Goal: Transaction & Acquisition: Download file/media

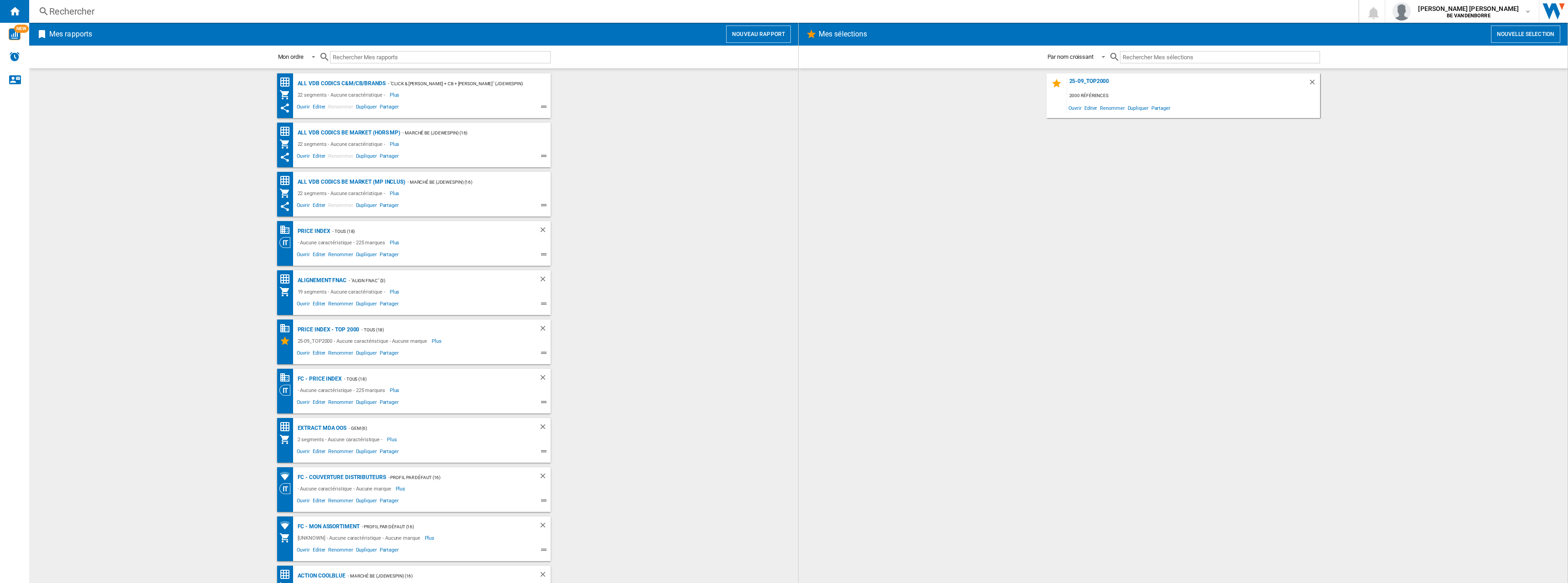
click at [682, 265] on wk-bookmarked-report "PRICE INDEX - TOUS (18) - Aucune caractéristique - 225 marques Plus Moins Ouvri…" at bounding box center [413, 243] width 751 height 44
click at [324, 282] on div "Alignement Fnac" at bounding box center [321, 281] width 52 height 12
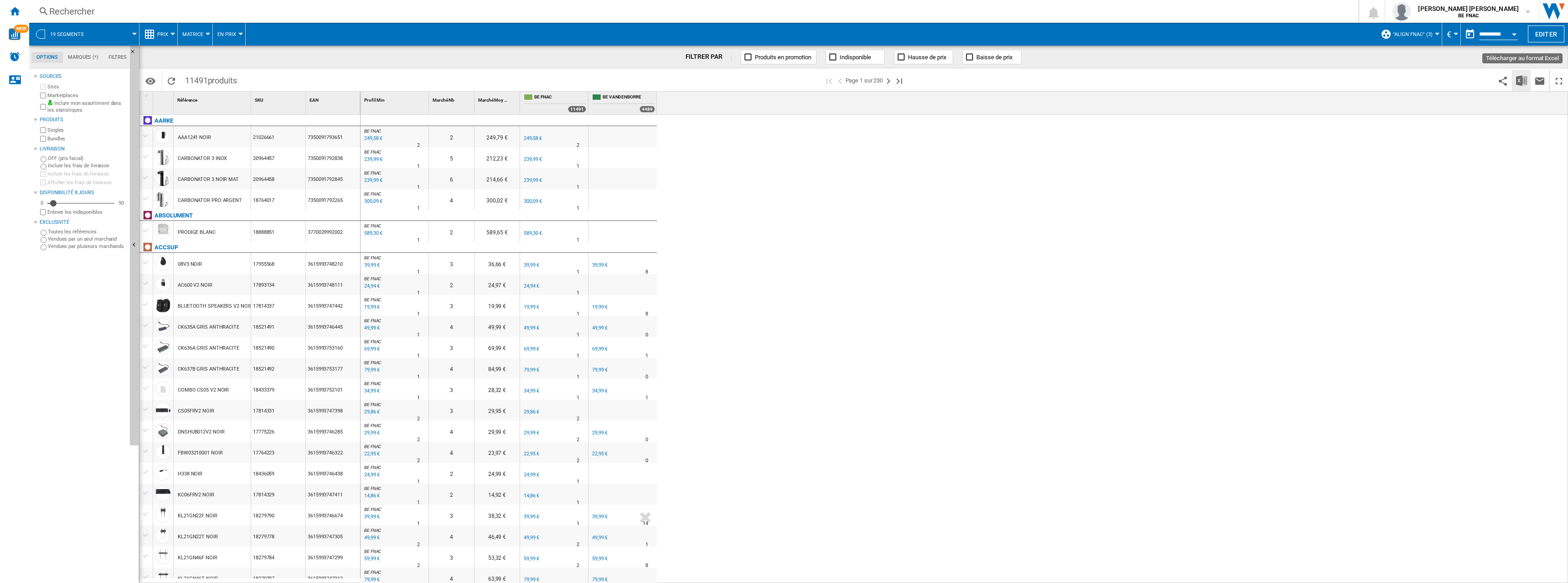
click at [1517, 82] on img "Télécharger au format Excel" at bounding box center [1522, 81] width 11 height 11
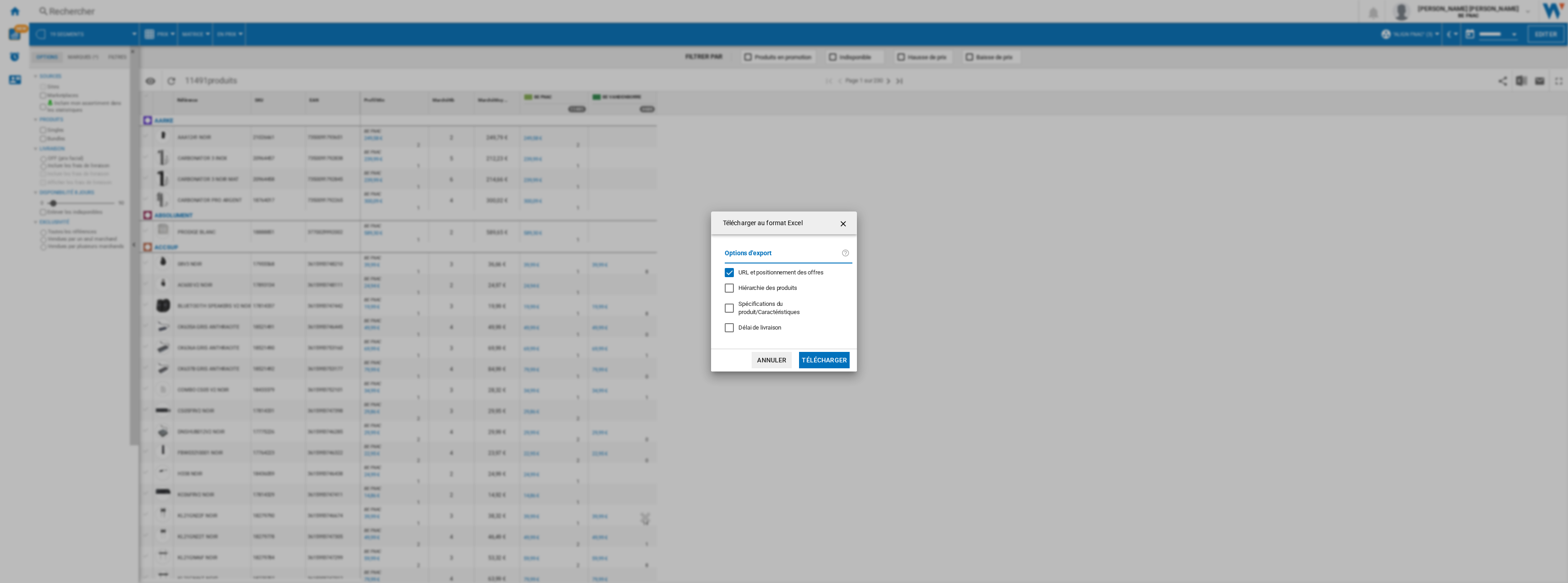
click at [768, 328] on div "Délai de livraison" at bounding box center [760, 327] width 43 height 8
click at [752, 276] on span "URL et positionnement des offres" at bounding box center [781, 272] width 85 height 7
click at [827, 356] on button "Télécharger" at bounding box center [824, 360] width 51 height 16
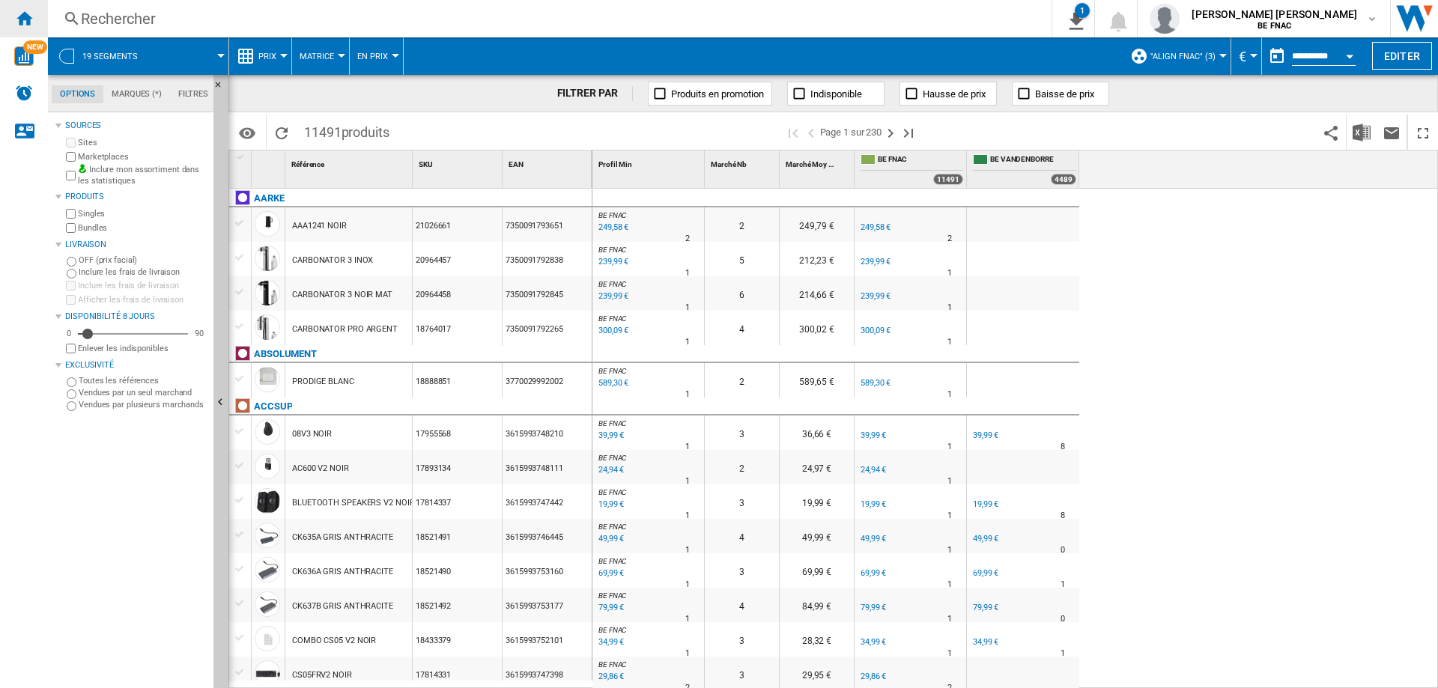
click at [33, 13] on div "Accueil" at bounding box center [24, 18] width 48 height 37
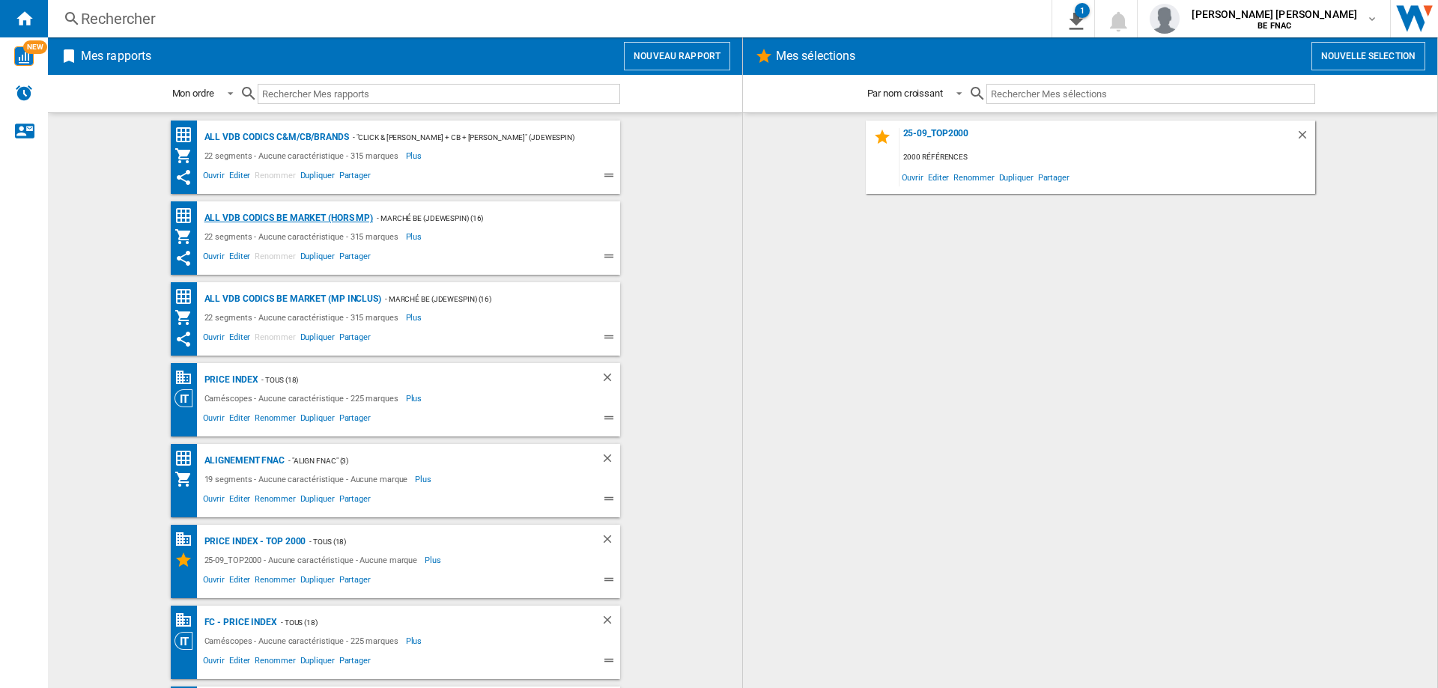
click at [316, 219] on div "ALL VDB CODICS BE MARKET (hors MP)" at bounding box center [287, 218] width 173 height 19
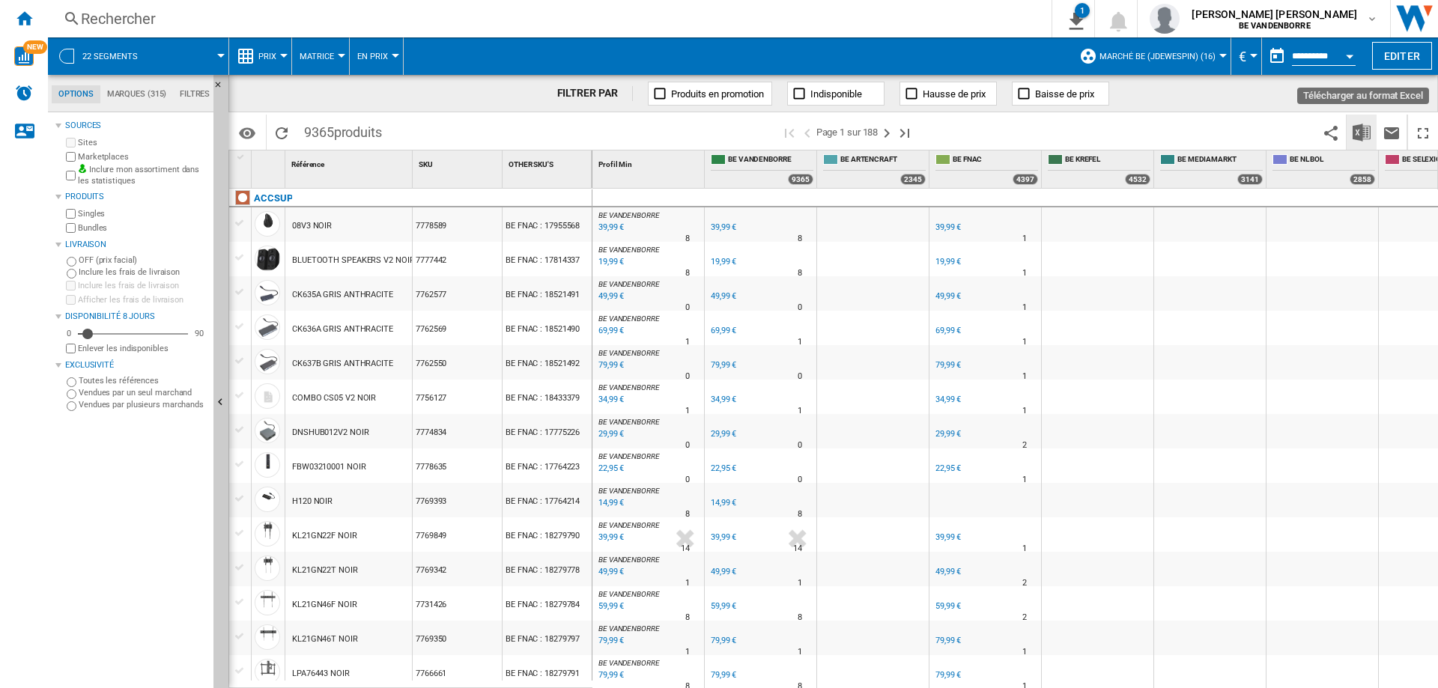
click at [1358, 136] on img "Télécharger au format Excel" at bounding box center [1361, 133] width 18 height 18
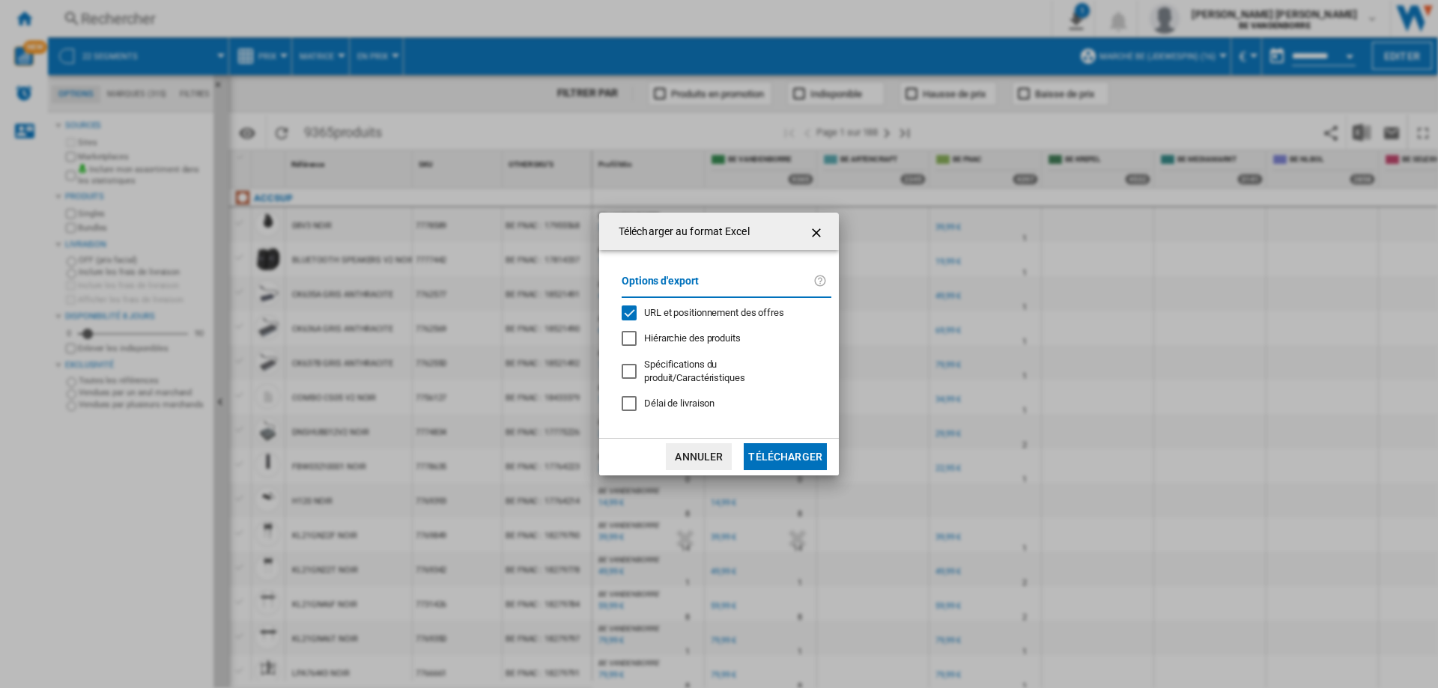
click at [700, 308] on div "Options d'export URL et positionnement des offres Hiérarchie des produits Spéci…" at bounding box center [726, 343] width 225 height 157
click at [700, 312] on md-checkbox "URL et positionnement des offres" at bounding box center [721, 313] width 198 height 14
click at [776, 443] on button "Télécharger" at bounding box center [785, 456] width 83 height 27
